Goal: Task Accomplishment & Management: Manage account settings

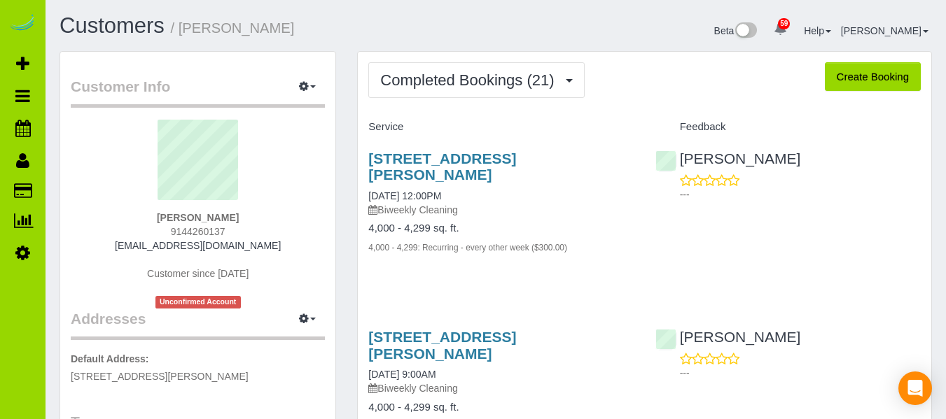
click at [358, 47] on div "Customers / [PERSON_NAME] Beta 59 Your Notifications You have 0 alerts × You ha…" at bounding box center [495, 32] width 893 height 37
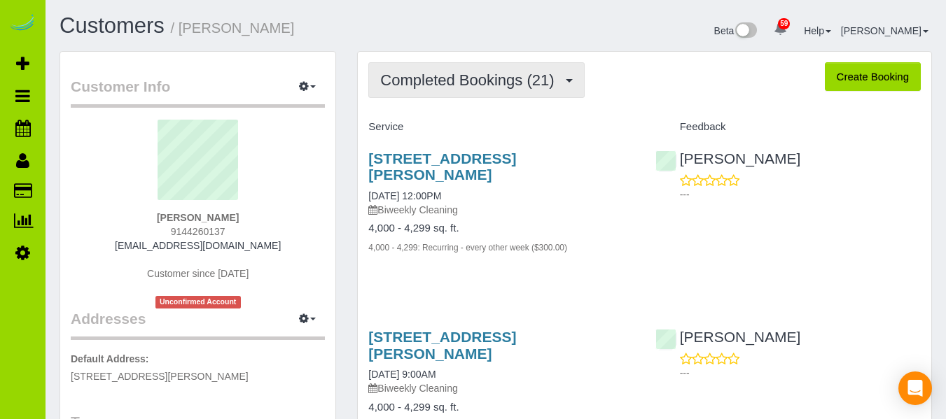
click at [440, 92] on button "Completed Bookings (21)" at bounding box center [476, 80] width 216 height 36
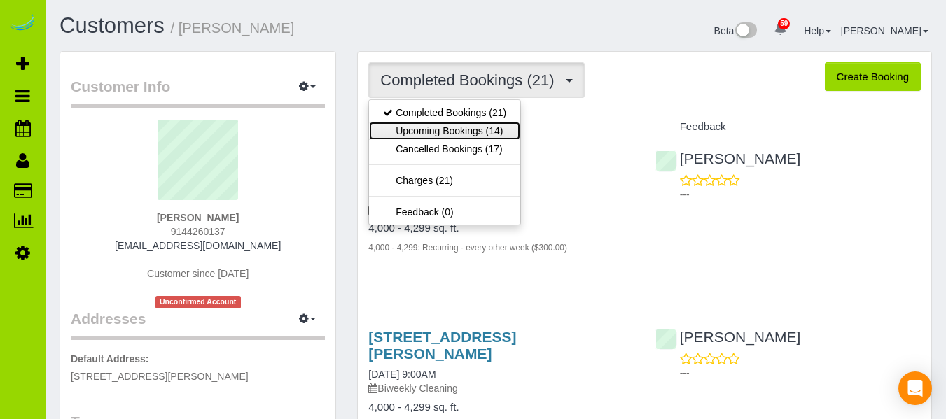
click at [435, 130] on link "Upcoming Bookings (14)" at bounding box center [444, 131] width 151 height 18
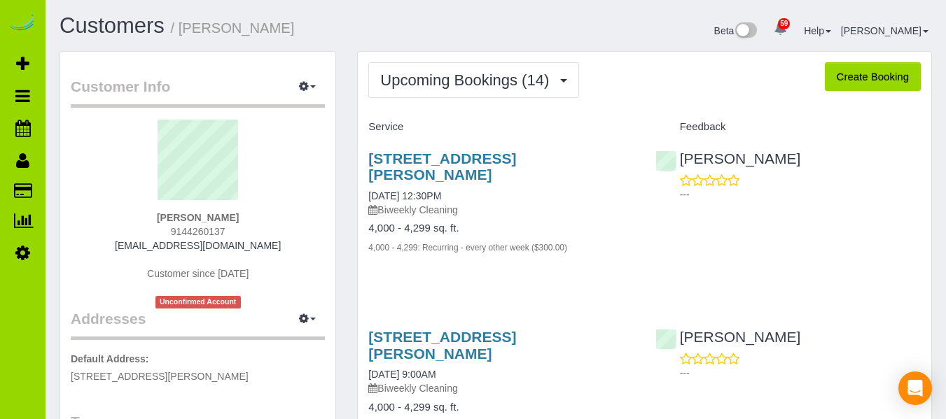
click at [686, 49] on div "Beta 59 Your Notifications You have 0 alerts × You have 3 to charge for [DATE] …" at bounding box center [719, 32] width 447 height 37
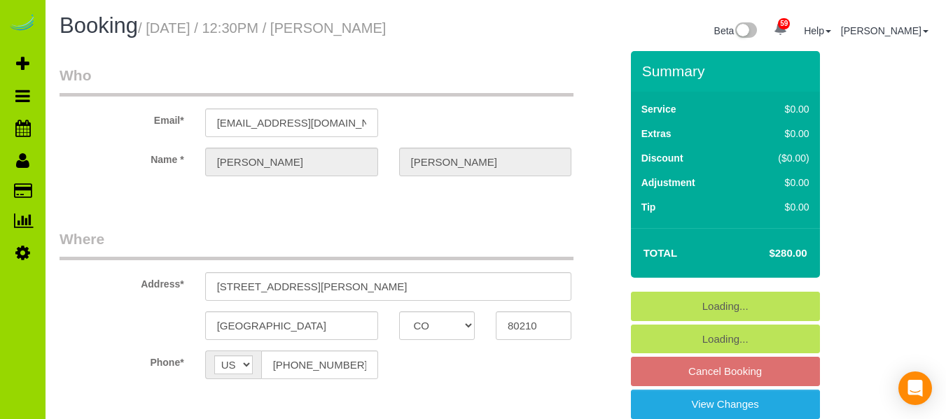
select select "CO"
select select "6"
select select "spot1"
select select "number:5"
select select "number:18"
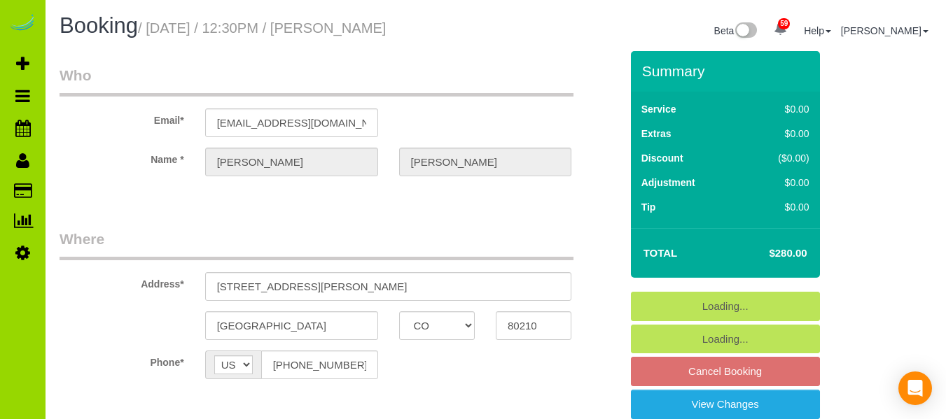
select select "object:1215"
select select "6"
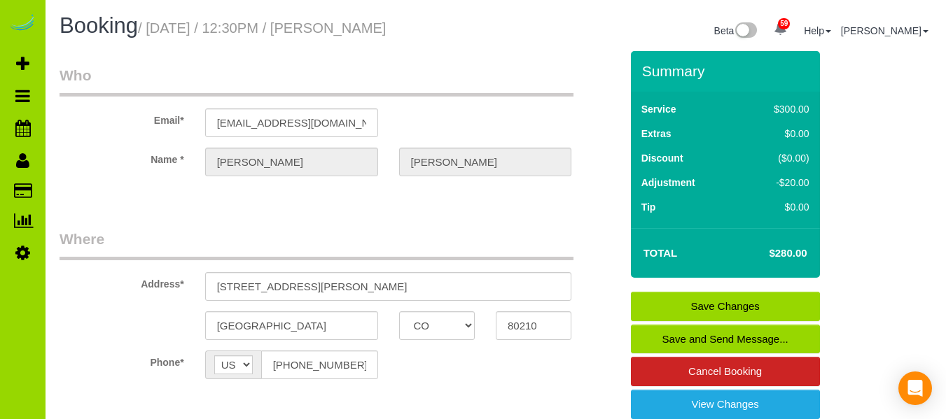
drag, startPoint x: 746, startPoint y: 232, endPoint x: 792, endPoint y: -27, distance: 263.1
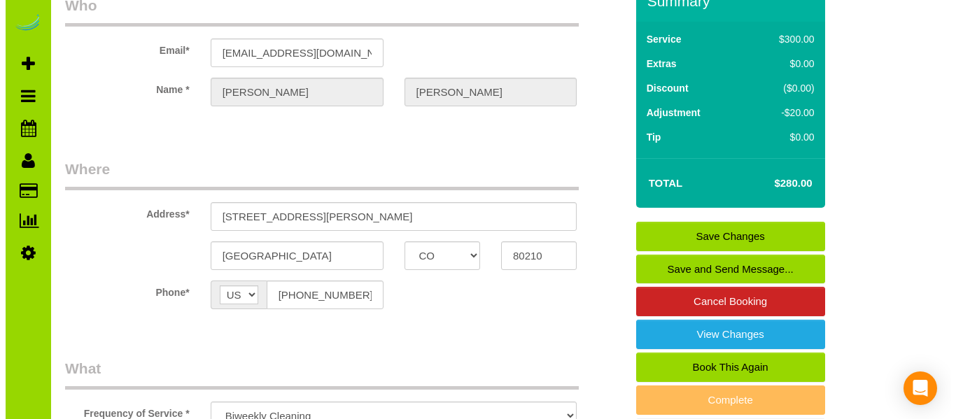
scroll to position [140, 0]
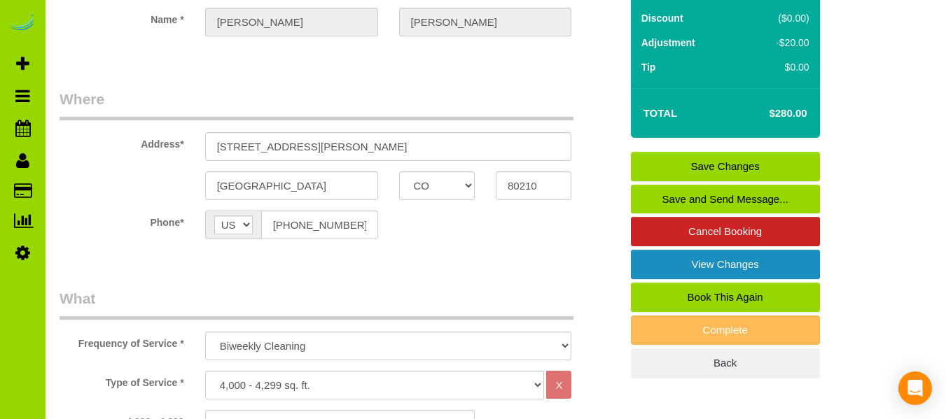
click at [708, 263] on link "View Changes" at bounding box center [725, 264] width 189 height 29
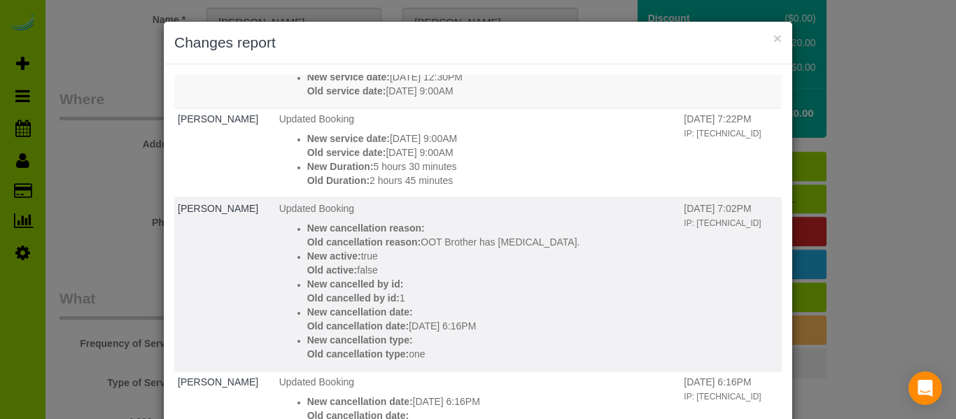
scroll to position [0, 0]
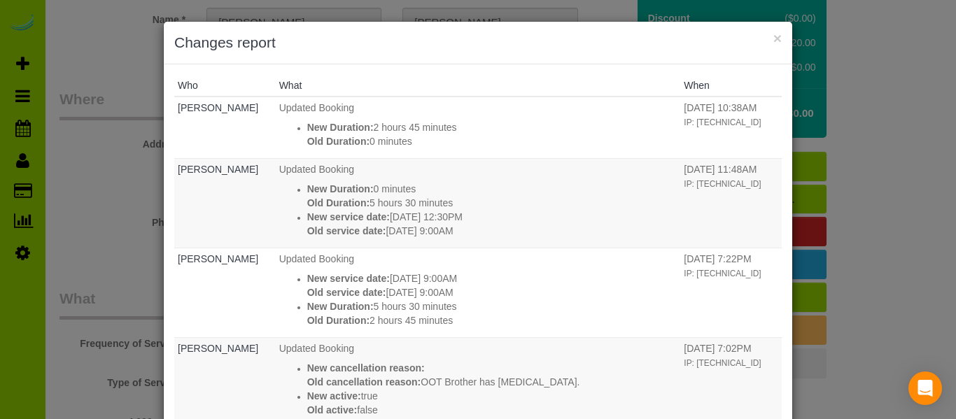
click at [782, 41] on div "× Changes report" at bounding box center [478, 43] width 629 height 43
click at [774, 39] on button "×" at bounding box center [778, 38] width 8 height 15
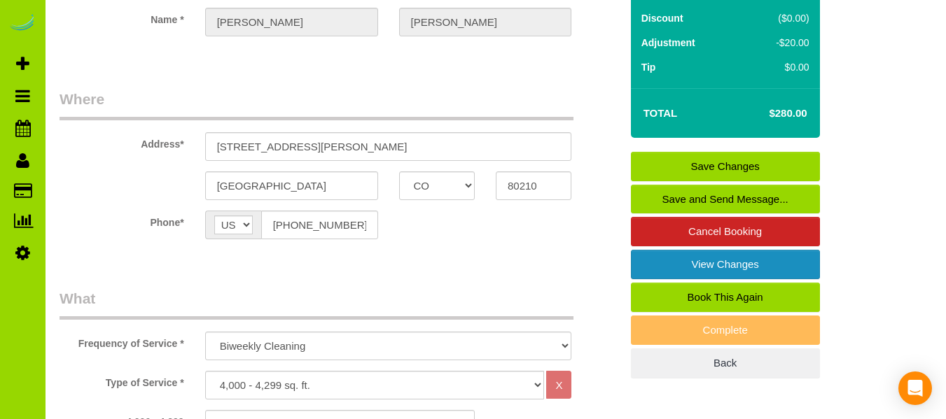
click at [717, 263] on link "View Changes" at bounding box center [725, 264] width 189 height 29
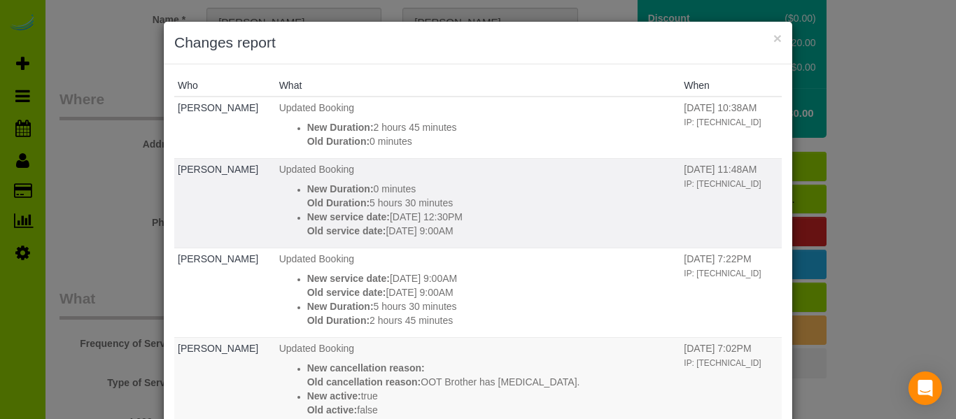
click at [558, 183] on p "New Duration: 0 minutes" at bounding box center [492, 189] width 370 height 14
